Goal: Check status: Check status

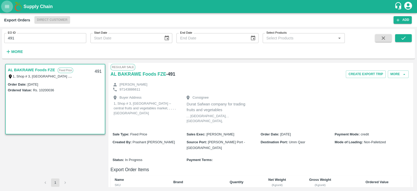
click at [8, 4] on icon "open drawer" at bounding box center [7, 7] width 6 height 6
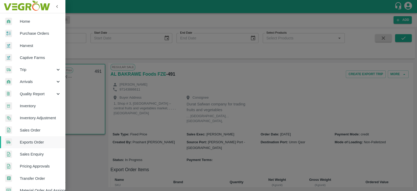
scroll to position [106, 0]
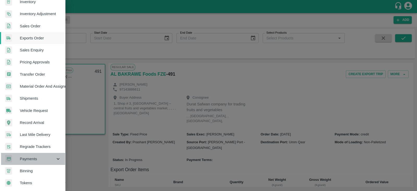
click at [41, 153] on div "Payments" at bounding box center [32, 159] width 65 height 12
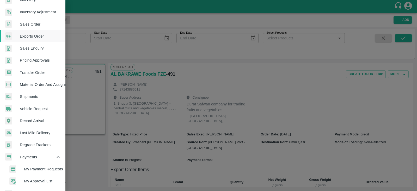
click at [41, 165] on li "My Payment Requests" at bounding box center [34, 169] width 61 height 12
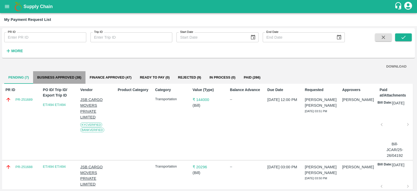
click at [67, 75] on button "Business Approved (38)" at bounding box center [59, 77] width 52 height 13
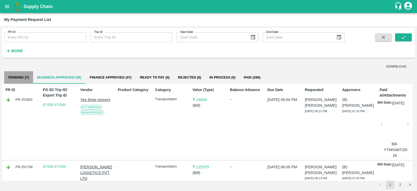
click at [22, 80] on button "Pending (7)" at bounding box center [18, 77] width 29 height 13
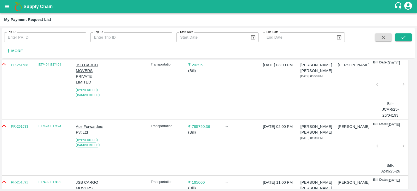
scroll to position [0, 4]
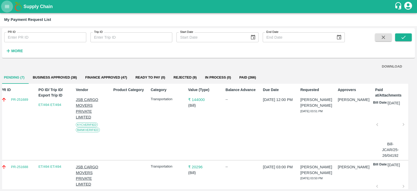
click at [4, 3] on button "open drawer" at bounding box center [7, 7] width 12 height 12
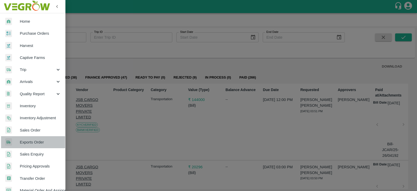
click at [39, 139] on span "Exports Order" at bounding box center [40, 142] width 41 height 6
